Goal: Information Seeking & Learning: Learn about a topic

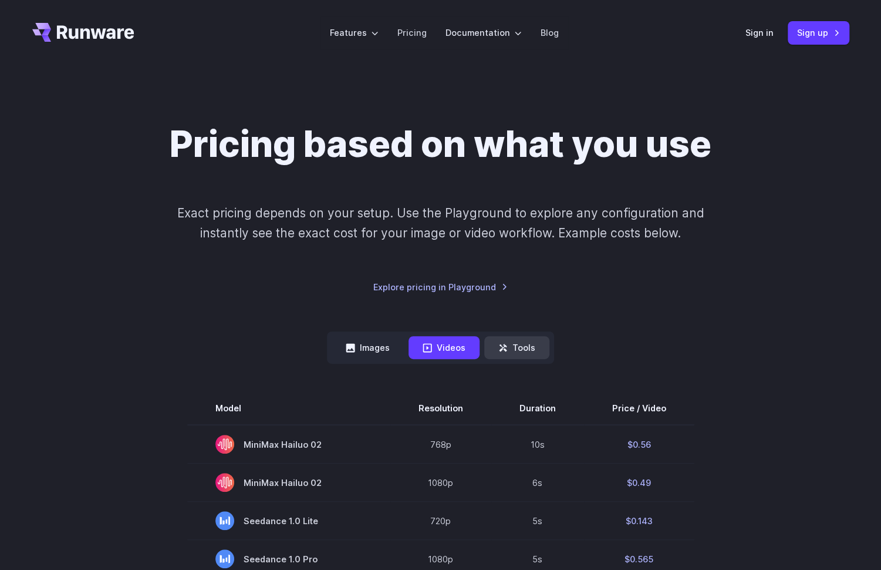
click at [520, 339] on button "Tools" at bounding box center [516, 347] width 65 height 23
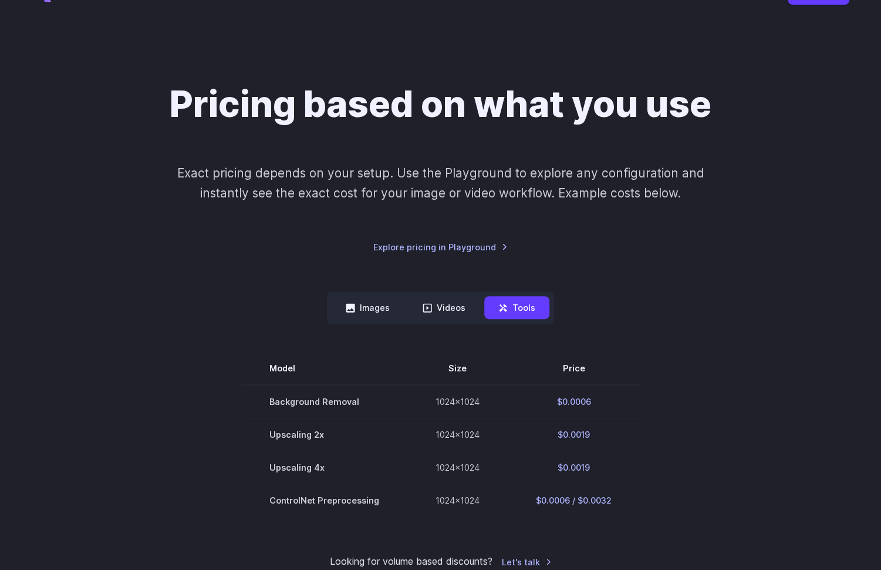
scroll to position [59, 0]
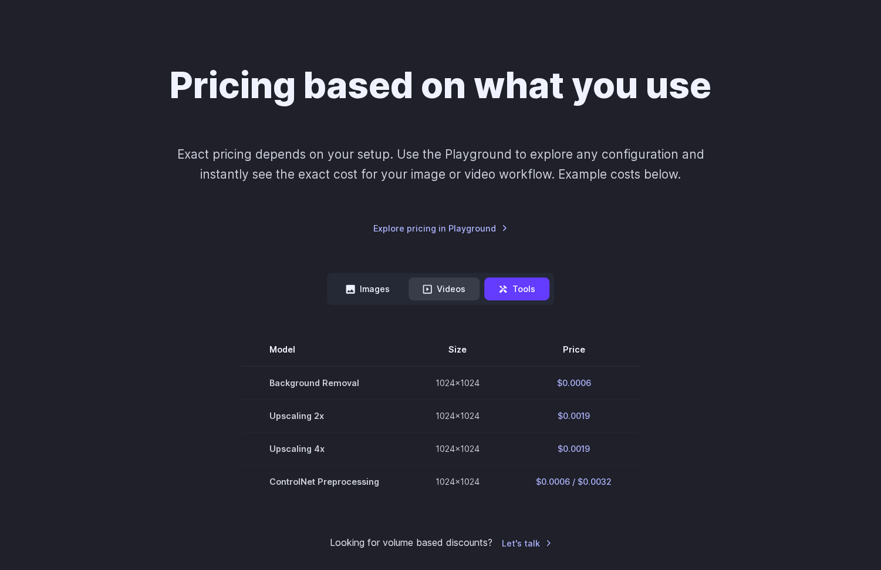
click at [450, 291] on button "Videos" at bounding box center [444, 288] width 71 height 23
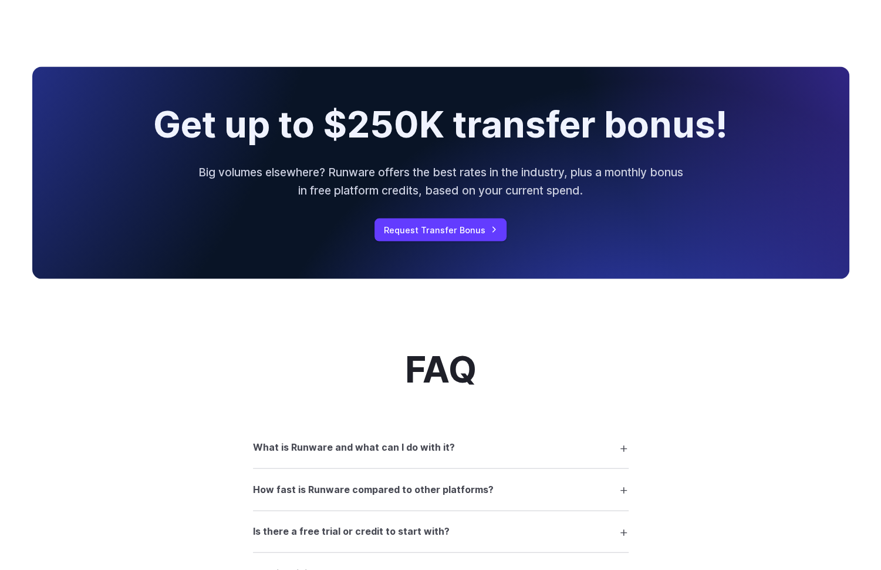
scroll to position [1351, 0]
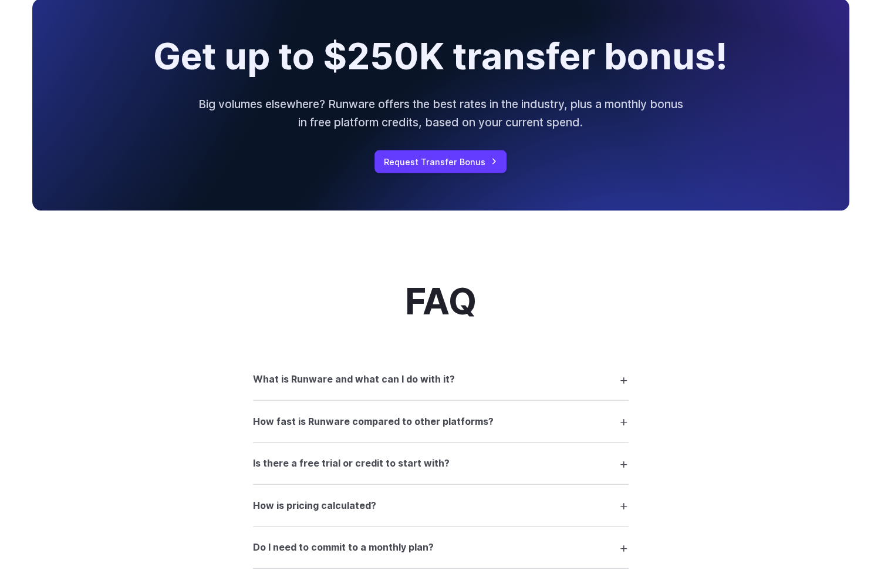
click at [550, 391] on summary "What is Runware and what can I do with it?" at bounding box center [441, 379] width 376 height 22
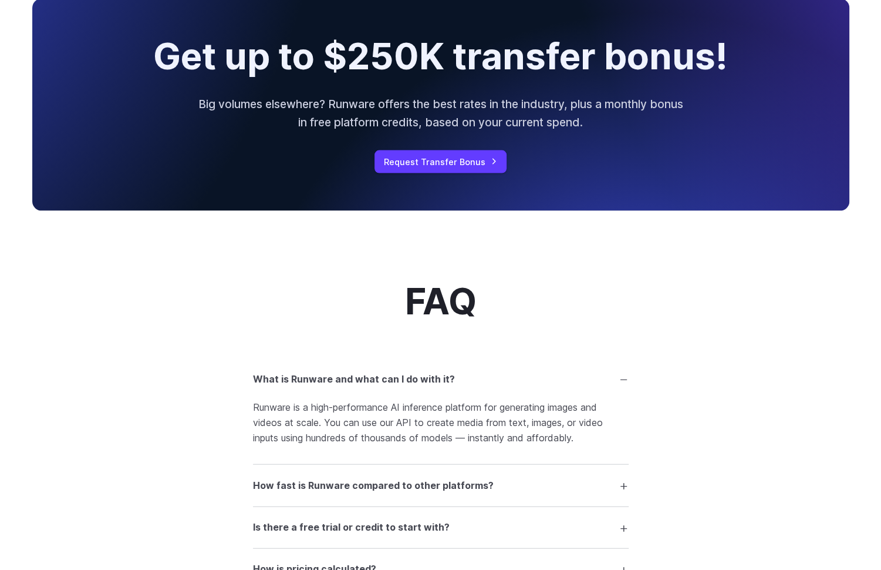
click at [552, 391] on summary "What is Runware and what can I do with it?" at bounding box center [441, 379] width 376 height 22
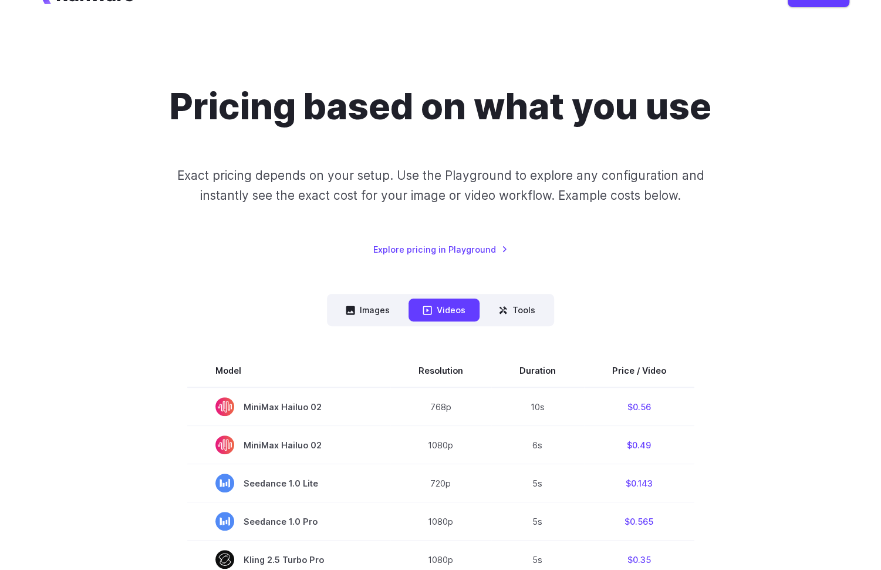
scroll to position [0, 0]
